Goal: Information Seeking & Learning: Learn about a topic

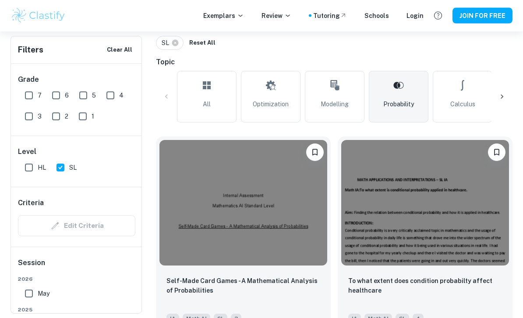
scroll to position [193, 0]
click at [288, 231] on img at bounding box center [243, 203] width 168 height 126
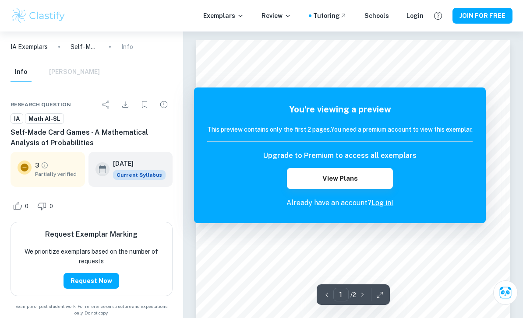
click at [276, 20] on p "Review" at bounding box center [276, 16] width 30 height 10
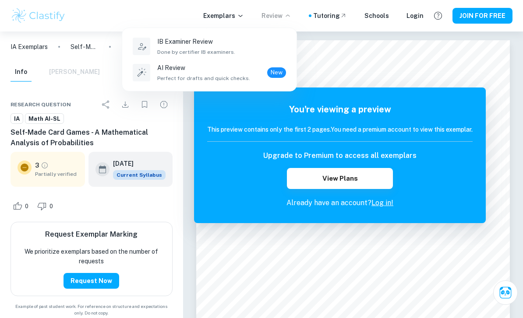
click at [348, 47] on div at bounding box center [261, 159] width 523 height 318
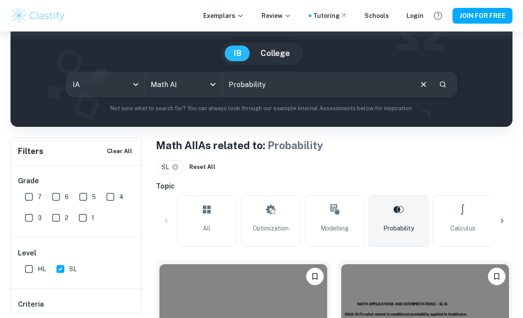
click at [212, 222] on link "All" at bounding box center [207, 221] width 60 height 52
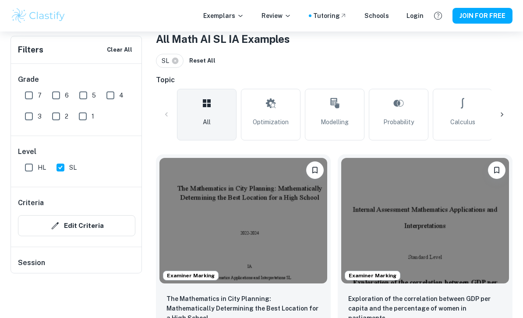
scroll to position [176, 0]
click at [291, 260] on img at bounding box center [243, 221] width 168 height 126
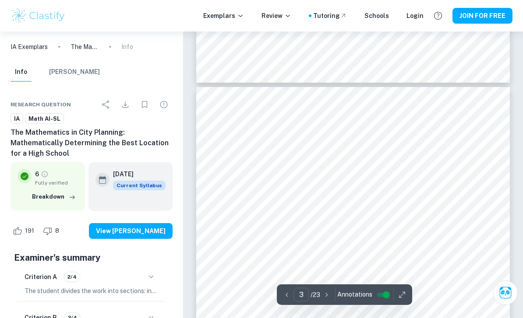
scroll to position [1365, 0]
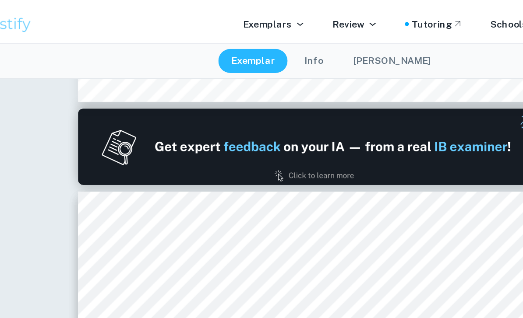
type input "1"
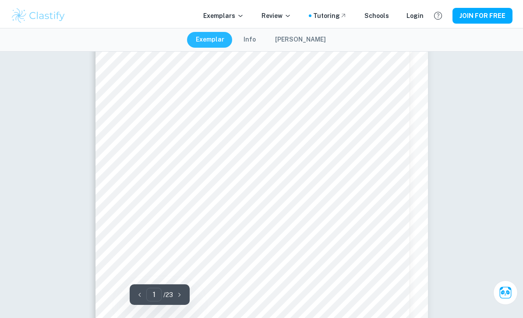
scroll to position [0, 0]
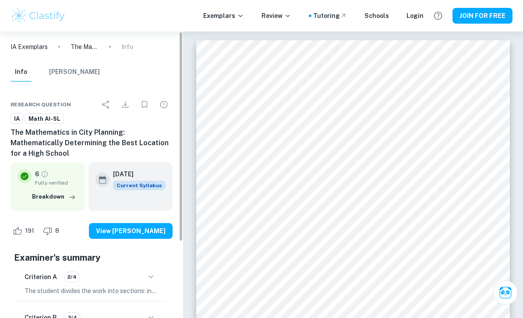
click at [74, 176] on div "6 Fully verified" at bounding box center [56, 178] width 43 height 18
